Goal: Navigation & Orientation: Find specific page/section

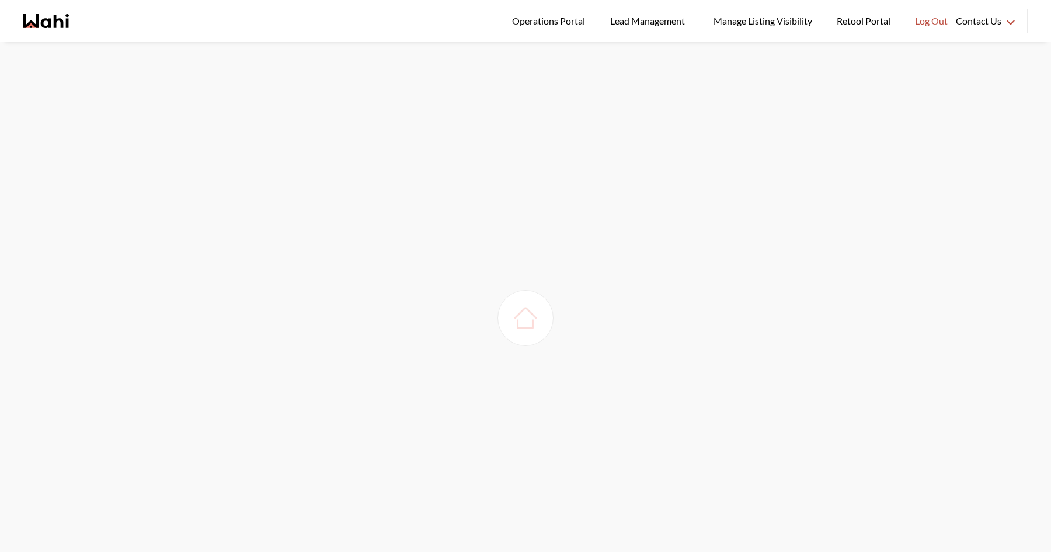
scroll to position [42, 0]
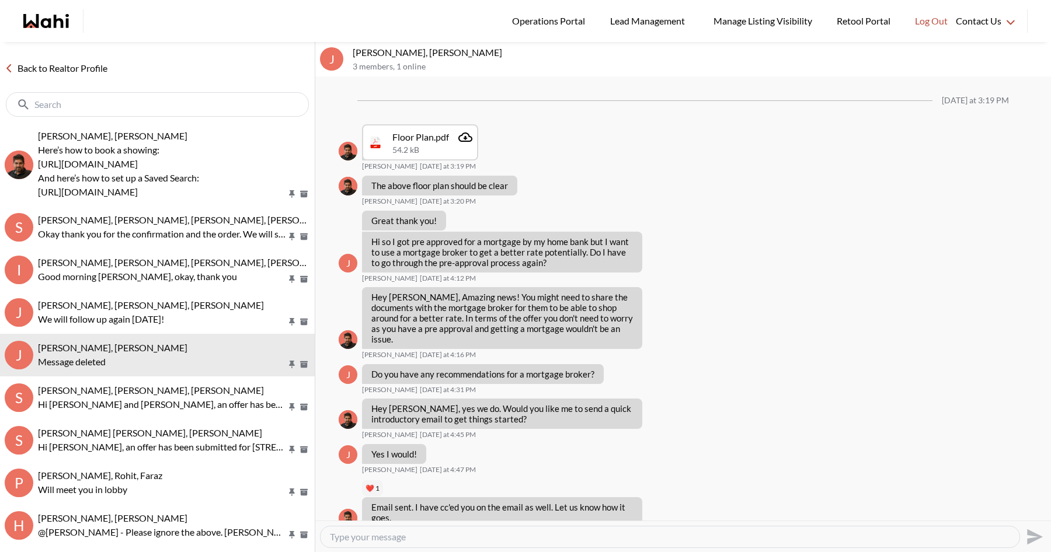
scroll to position [828, 0]
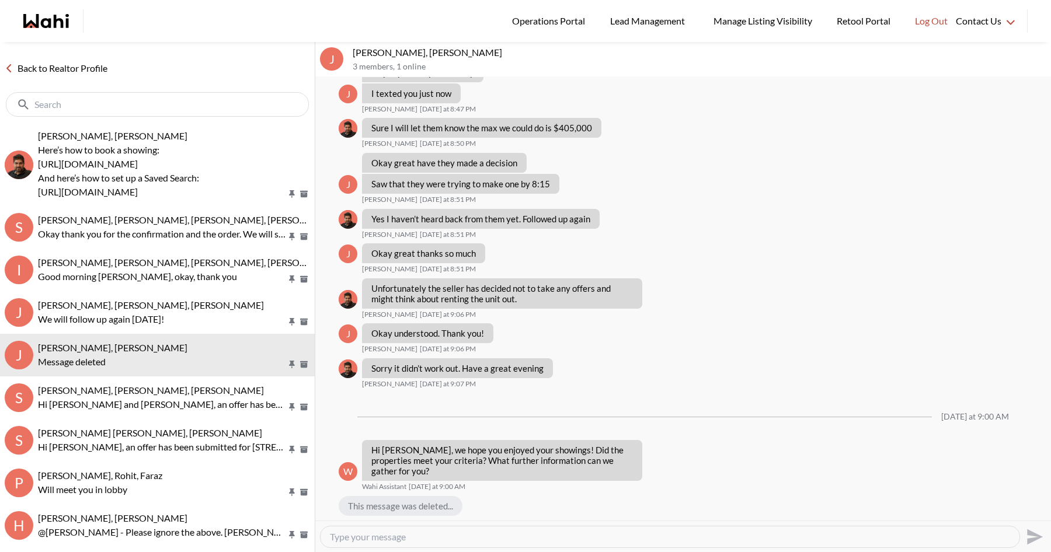
click at [89, 69] on link "Back to Realtor Profile" at bounding box center [56, 68] width 112 height 15
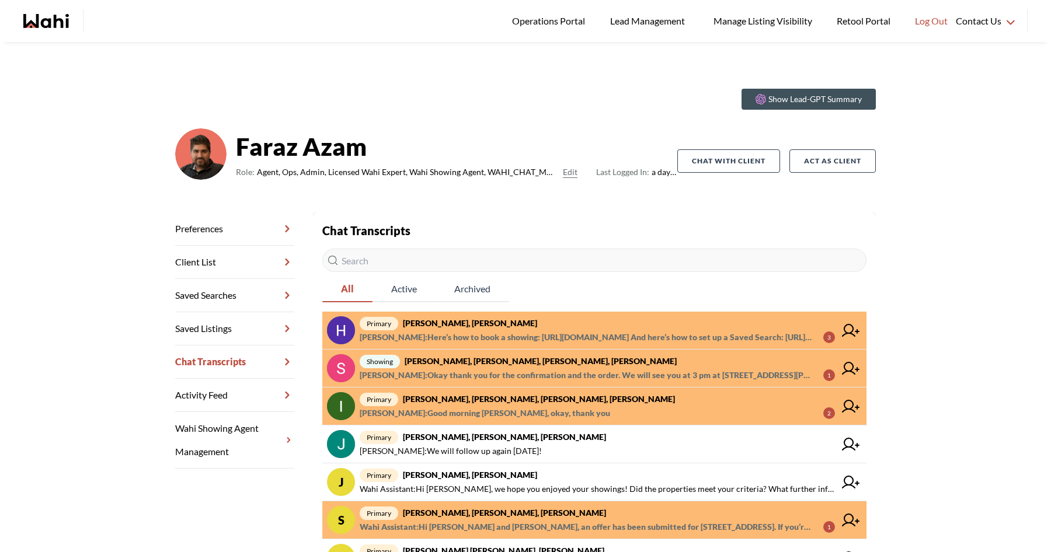
click at [60, 27] on icon "Wahi homepage" at bounding box center [46, 21] width 46 height 14
